Goal: Task Accomplishment & Management: Manage account settings

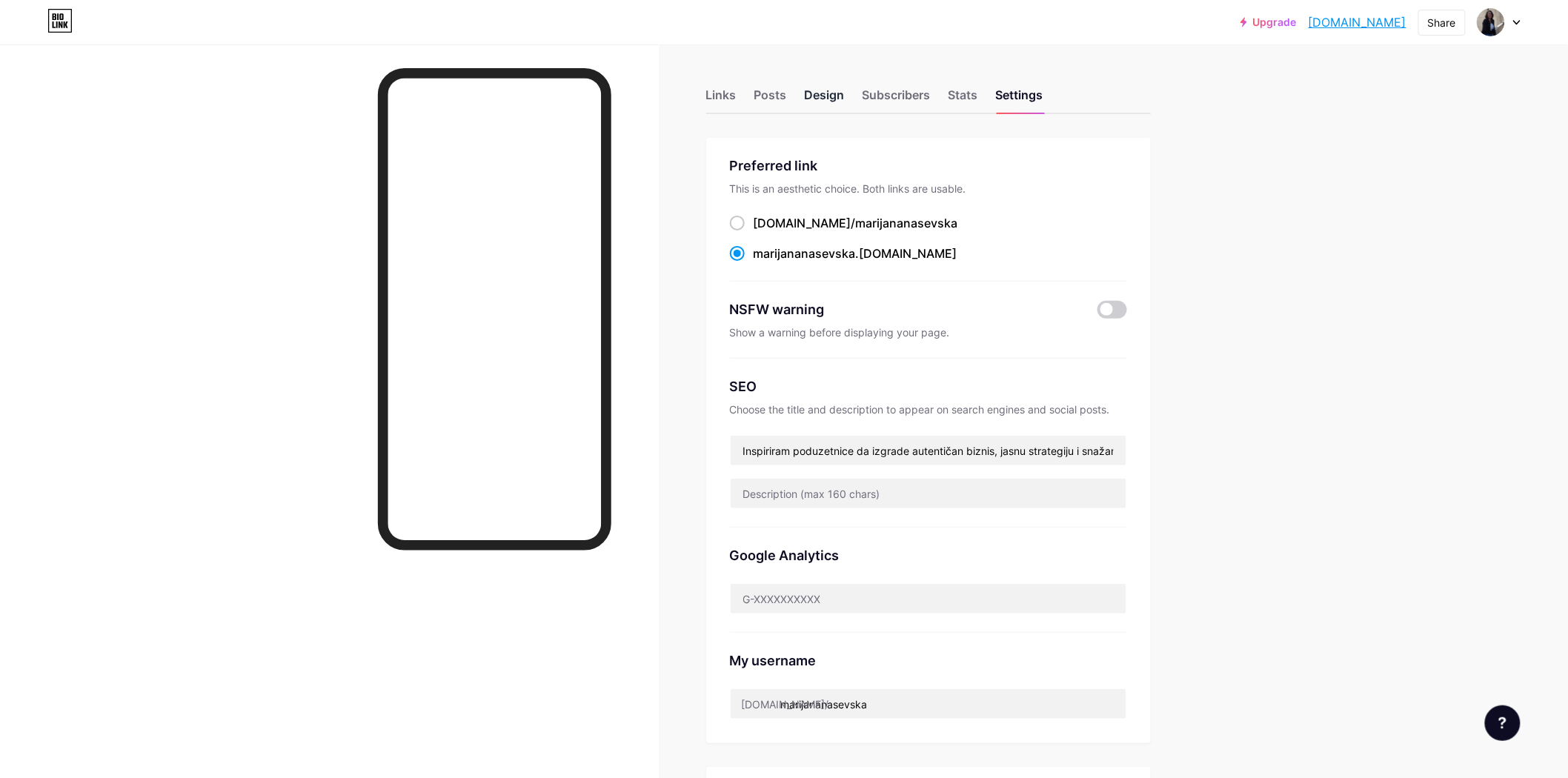
click at [812, 92] on div "Design" at bounding box center [825, 99] width 40 height 26
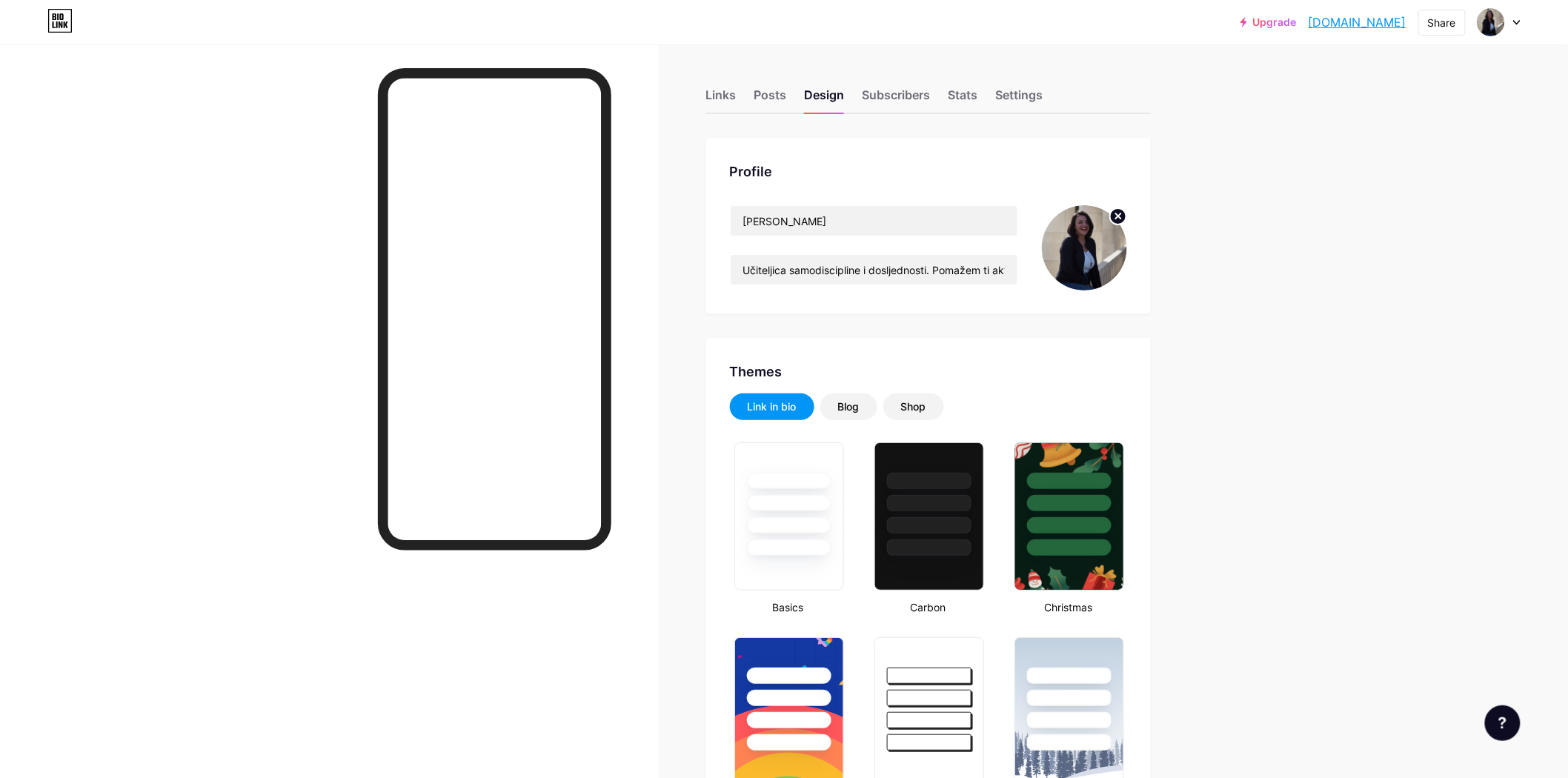
type input "#ffffff"
type input "#c3303d"
type input "#000000"
click at [737, 95] on div "Links" at bounding box center [721, 99] width 31 height 26
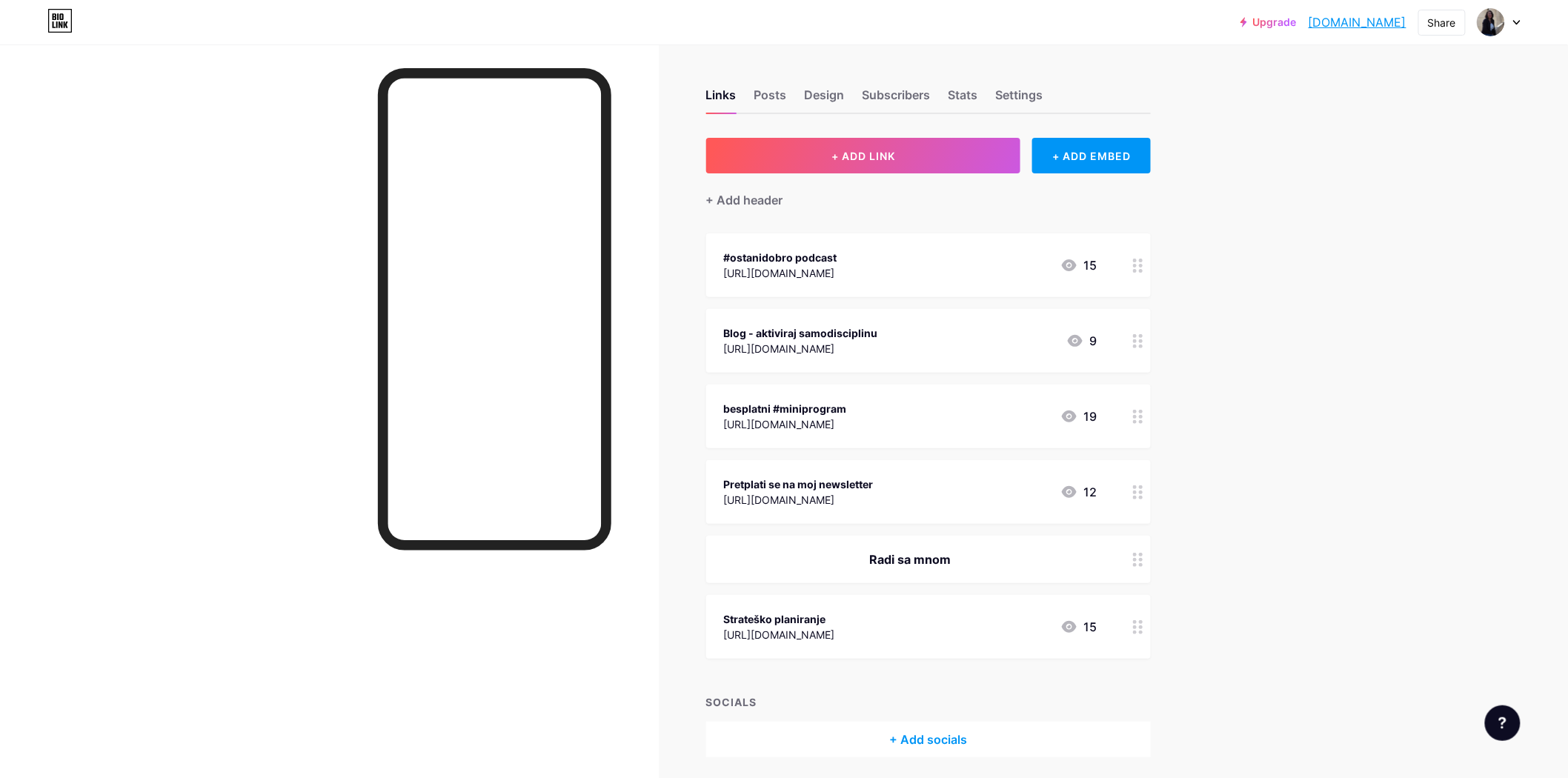
click at [1143, 415] on icon at bounding box center [1137, 417] width 10 height 15
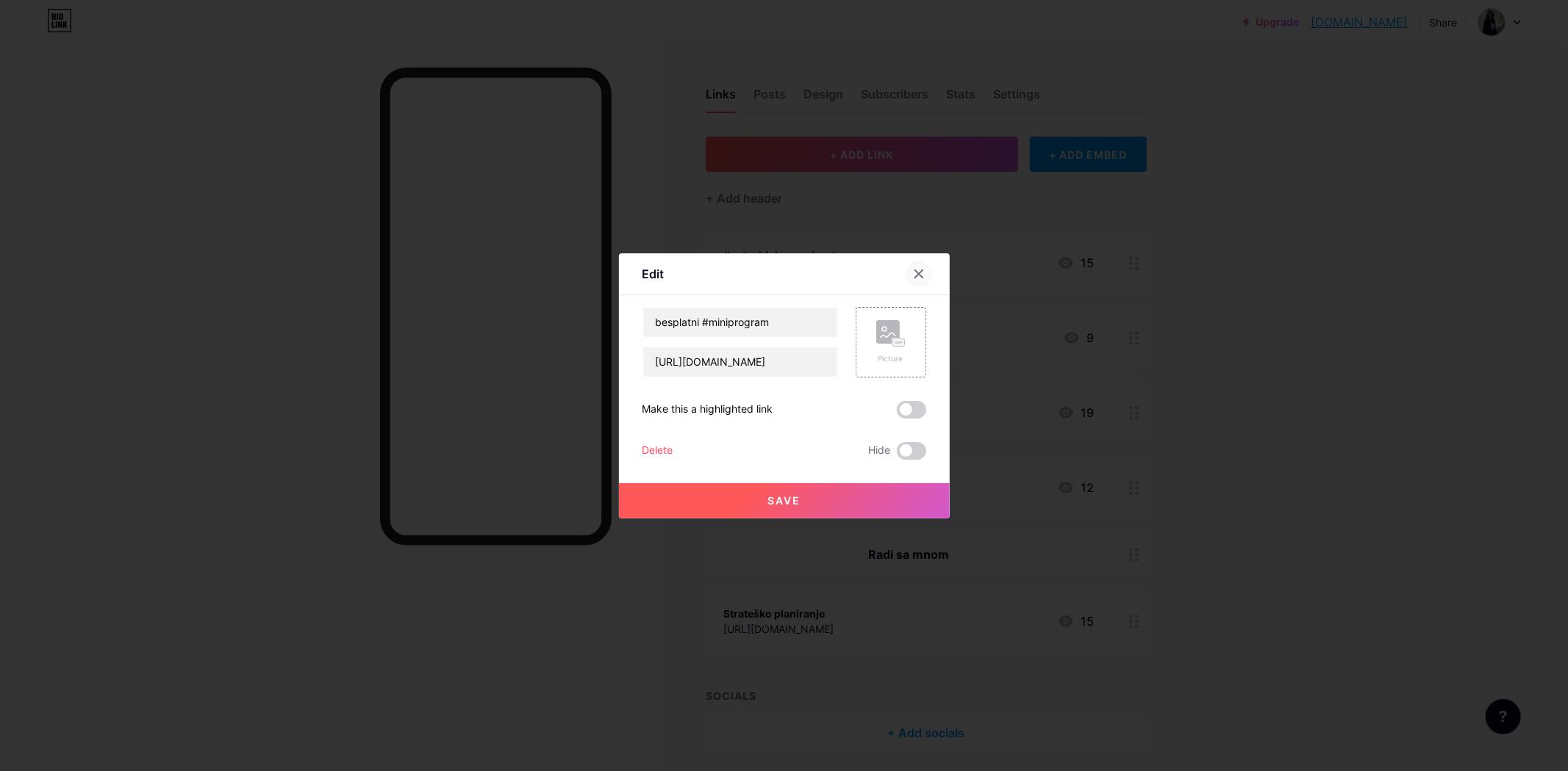
click at [929, 276] on div at bounding box center [918, 273] width 26 height 26
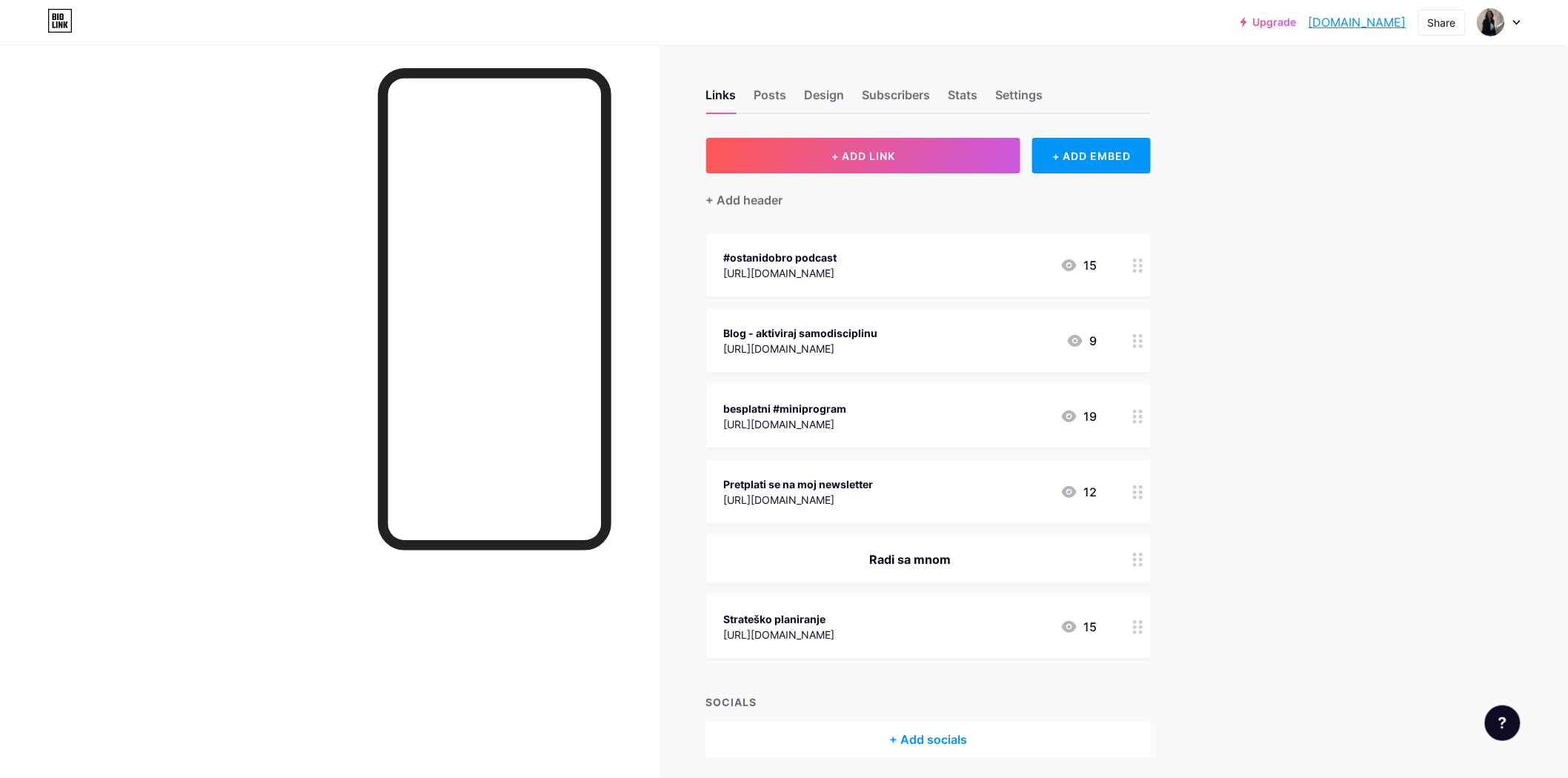
drag, startPoint x: 1136, startPoint y: 412, endPoint x: 1021, endPoint y: 405, distance: 115.2
click at [847, 405] on div "besplatni #miniprogram" at bounding box center [786, 408] width 123 height 15
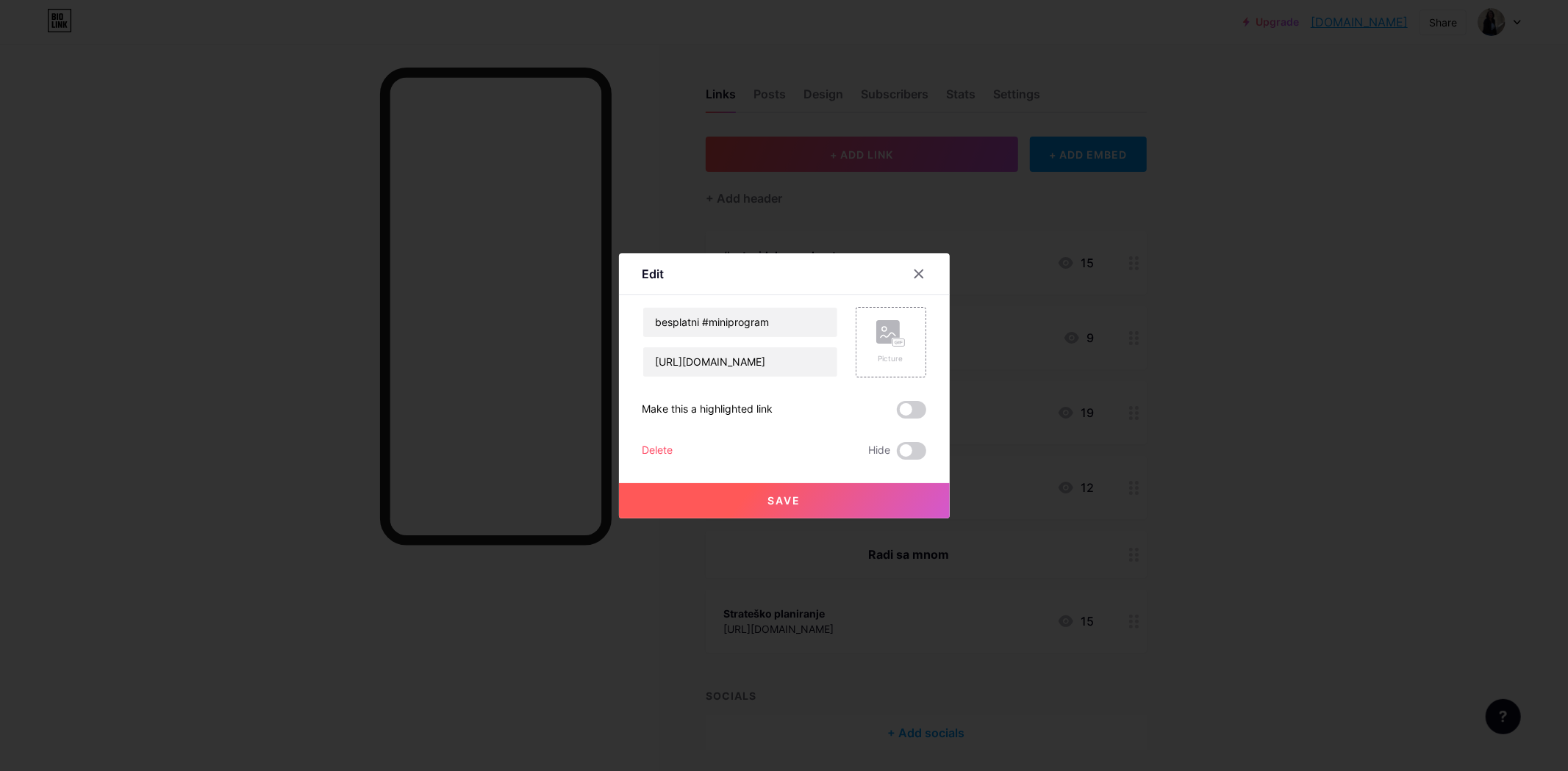
click at [754, 456] on div "Delete Hide" at bounding box center [785, 451] width 284 height 18
click at [915, 453] on span at bounding box center [911, 451] width 30 height 18
click at [896, 455] on input "checkbox" at bounding box center [896, 455] width 0 height 0
click at [866, 493] on button "Save" at bounding box center [784, 501] width 331 height 35
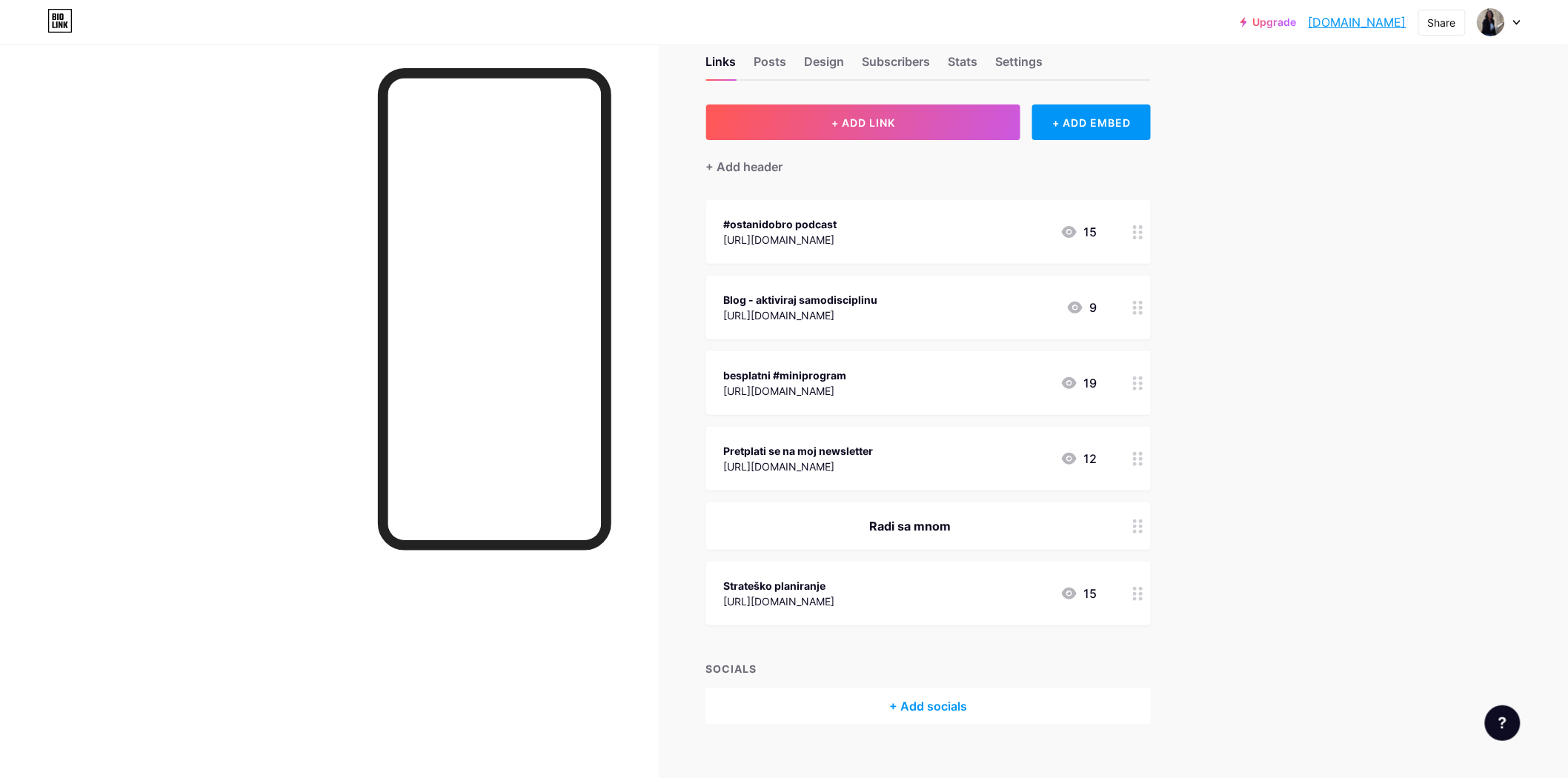
scroll to position [52, 0]
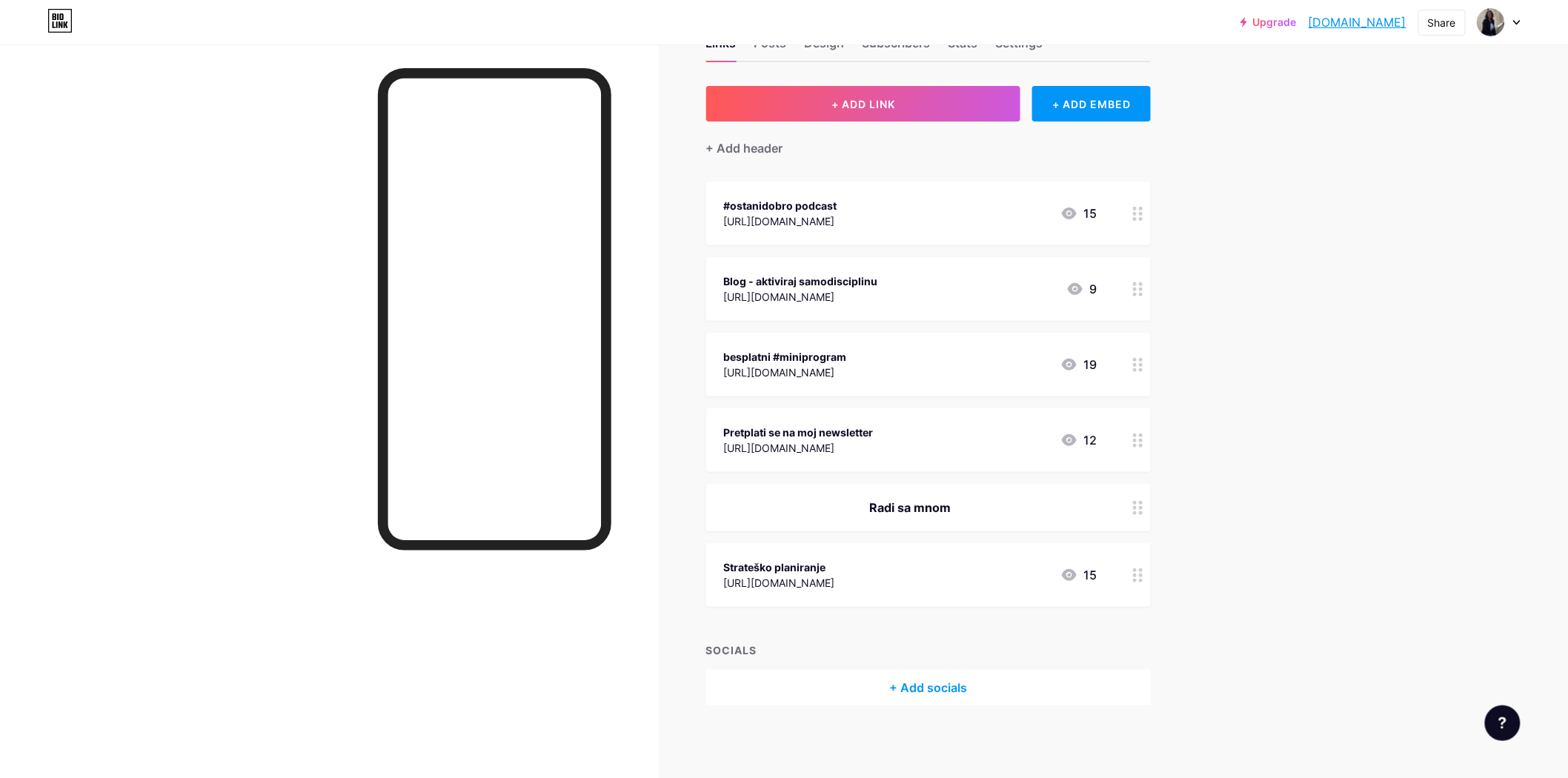
click at [1143, 511] on circle at bounding box center [1141, 513] width 4 height 4
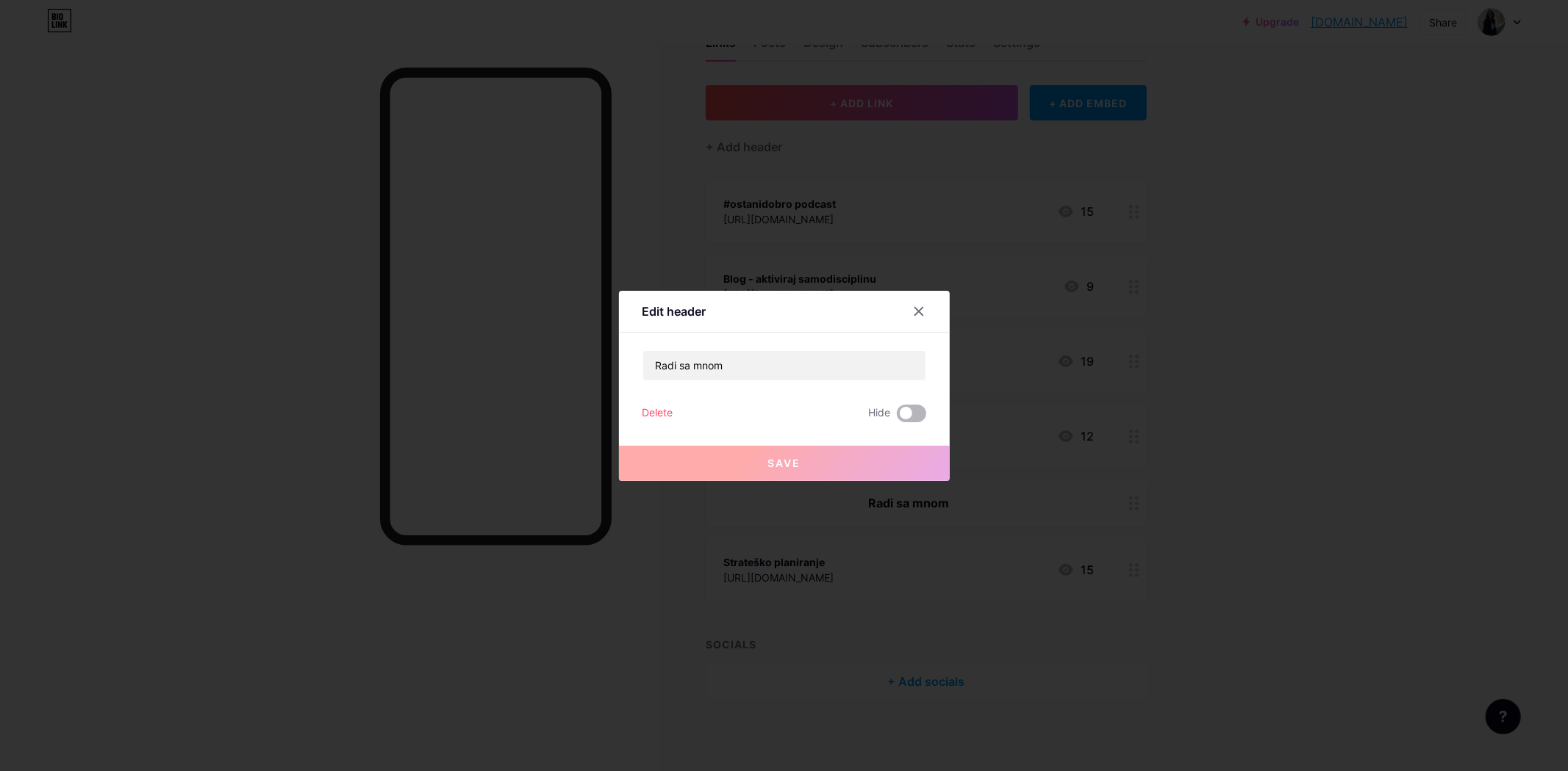
click at [910, 417] on span at bounding box center [911, 413] width 30 height 18
click at [896, 417] on input "checkbox" at bounding box center [896, 417] width 0 height 0
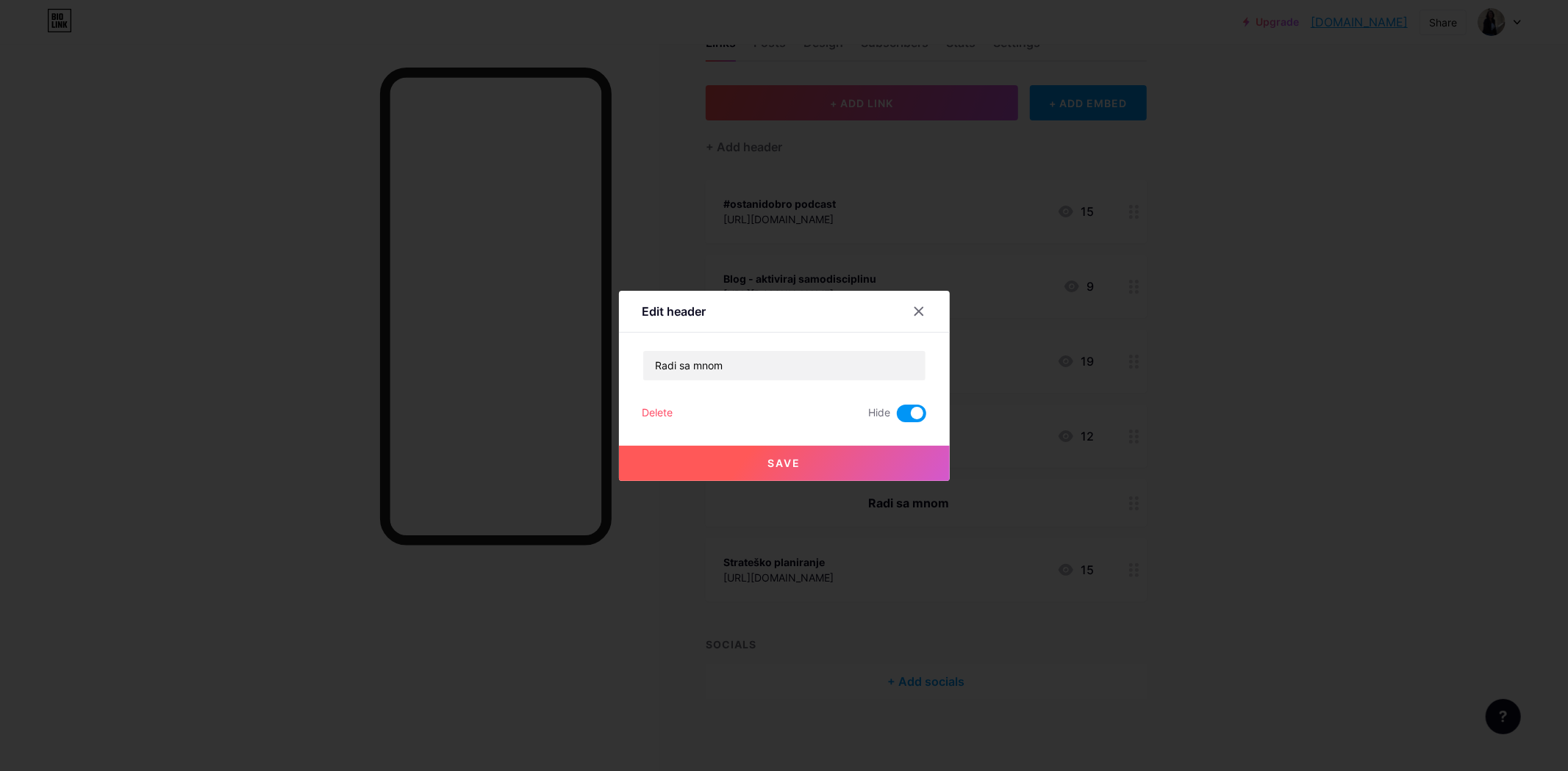
click at [904, 469] on button "Save" at bounding box center [784, 463] width 331 height 35
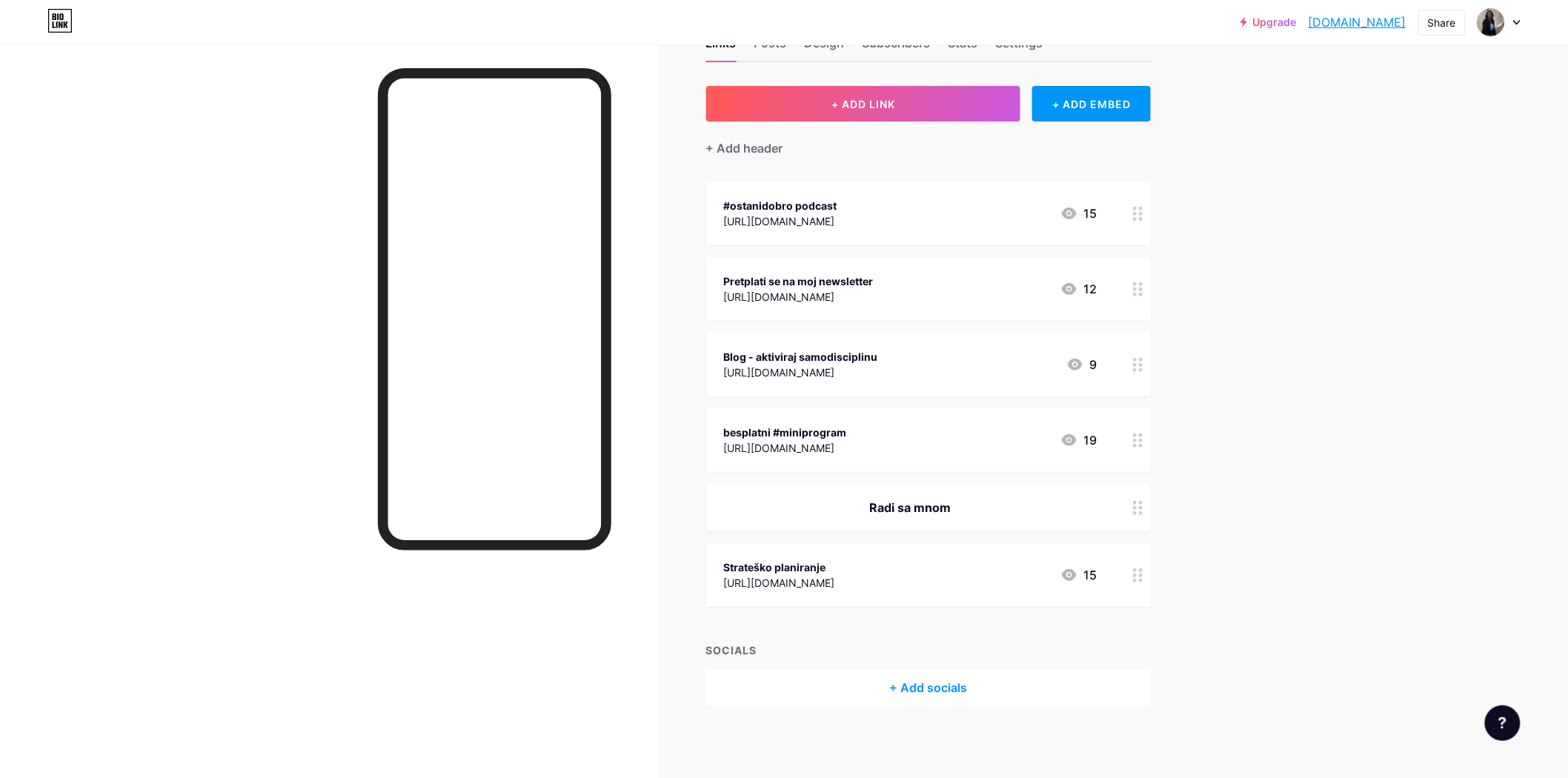
click at [1285, 336] on div "Upgrade marijananasevsk... [PERSON_NAME][DOMAIN_NAME] Share Switch accounts [PE…" at bounding box center [784, 364] width 1568 height 831
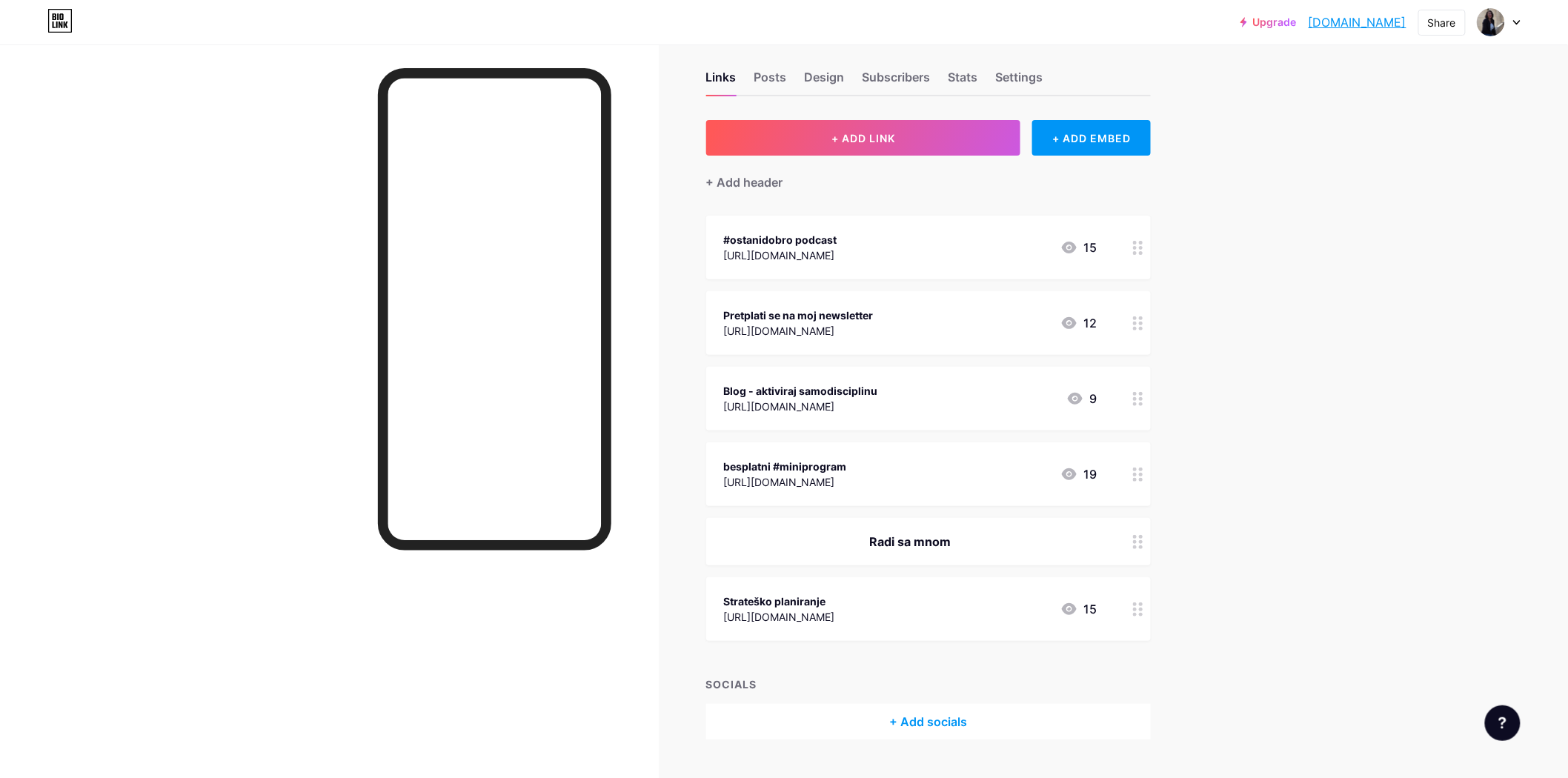
scroll to position [0, 0]
